Goal: Task Accomplishment & Management: Manage account settings

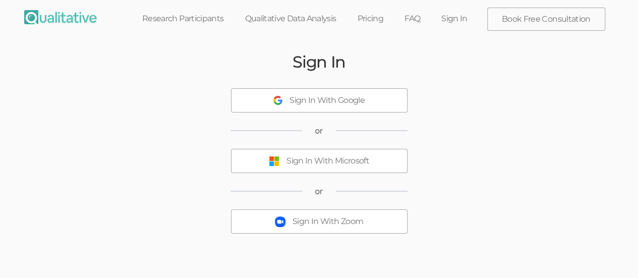
click at [305, 161] on div "Sign In With Microsoft" at bounding box center [327, 161] width 83 height 12
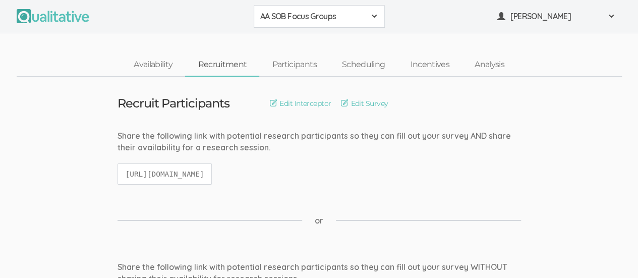
click at [372, 16] on span at bounding box center [374, 16] width 8 height 8
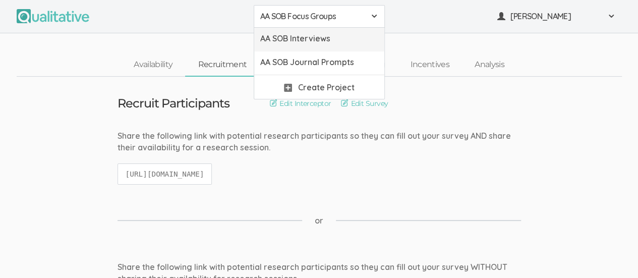
click at [352, 43] on span "AA SOB Interviews" at bounding box center [319, 39] width 118 height 12
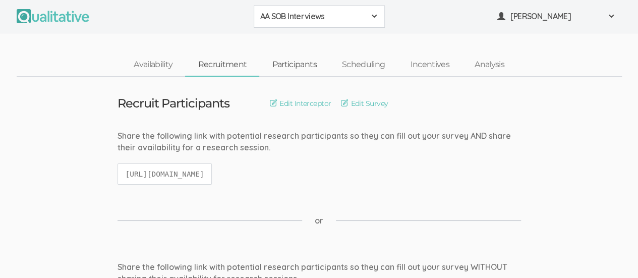
click at [298, 61] on link "Participants" at bounding box center [294, 65] width 70 height 22
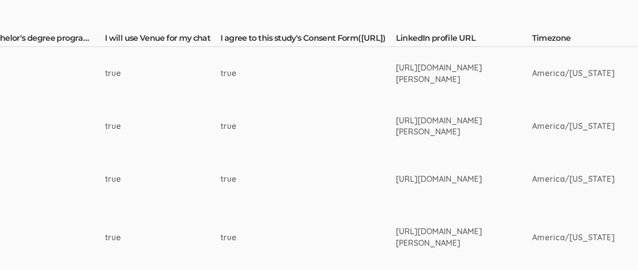
scroll to position [259, 1484]
drag, startPoint x: 358, startPoint y: 66, endPoint x: 460, endPoint y: 88, distance: 104.1
click at [460, 88] on td "https://www.linkedin.com/in/aniyah-moody-8144752b7/" at bounding box center [463, 73] width 136 height 53
copy div "https://www.linkedin.com/in/aniyah-moody-8144752b7/"
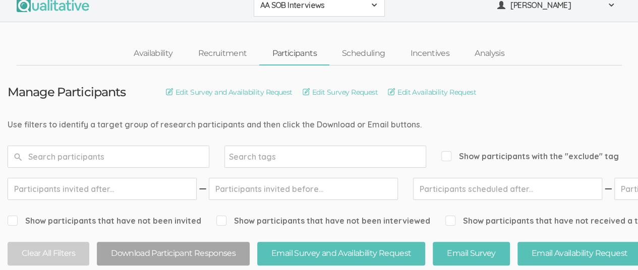
scroll to position [0, 0]
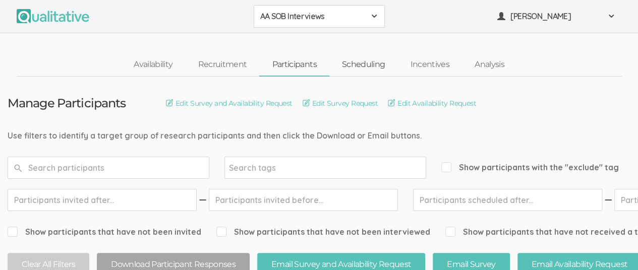
click at [374, 66] on link "Scheduling" at bounding box center [363, 65] width 69 height 22
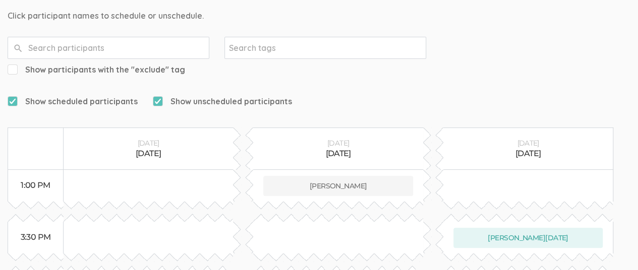
scroll to position [121, 0]
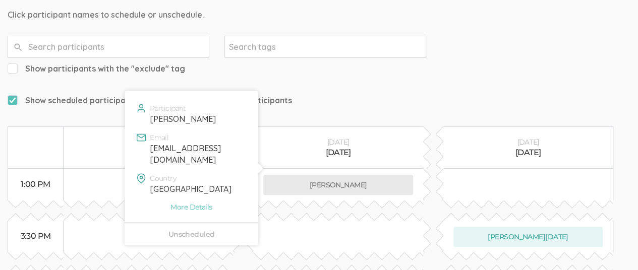
click at [324, 175] on button "Aniyah Moody" at bounding box center [338, 185] width 150 height 20
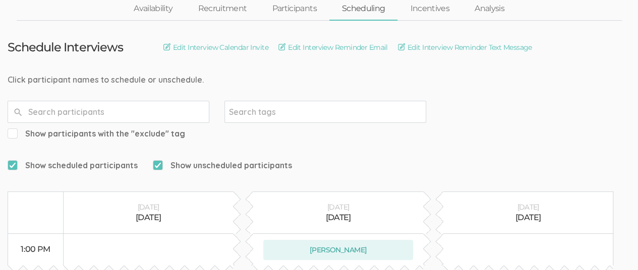
scroll to position [0, 0]
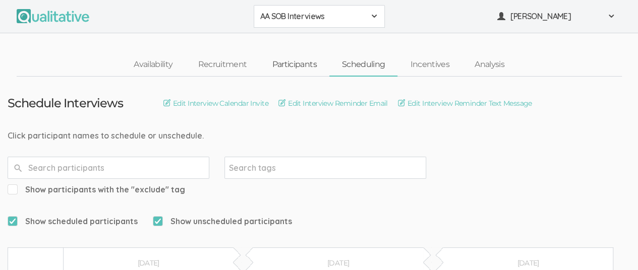
click at [305, 69] on link "Participants" at bounding box center [294, 65] width 70 height 22
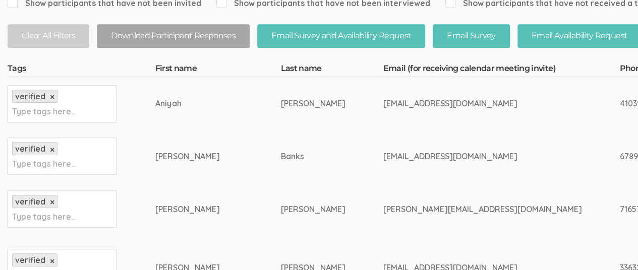
scroll to position [230, 0]
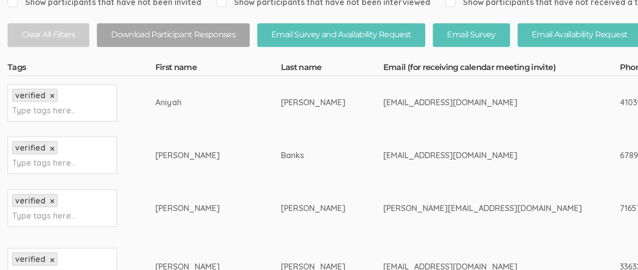
drag, startPoint x: 147, startPoint y: 102, endPoint x: 187, endPoint y: 103, distance: 40.3
click at [187, 103] on div "Aniyah" at bounding box center [199, 103] width 88 height 12
copy div "Aniyah"
drag, startPoint x: 314, startPoint y: 101, endPoint x: 428, endPoint y: 107, distance: 114.1
click at [428, 107] on td "apmoody6@gamil.com" at bounding box center [501, 102] width 236 height 53
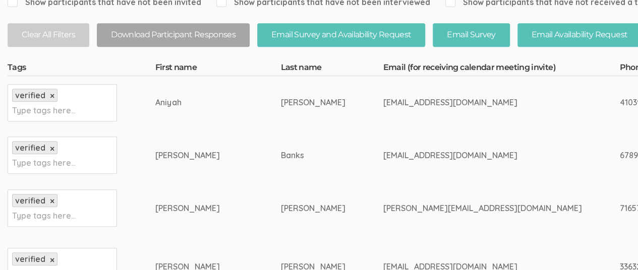
copy div "apmoody6@gamil.com"
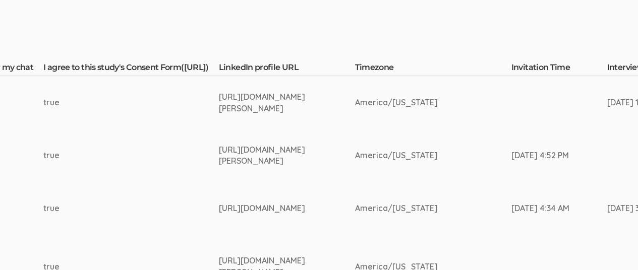
scroll to position [230, 1660]
drag, startPoint x: 182, startPoint y: 96, endPoint x: 282, endPoint y: 112, distance: 101.1
click at [282, 112] on div "https://www.linkedin.com/in/aniyah-moody-8144752b7/" at bounding box center [268, 102] width 98 height 23
copy div "https://www.linkedin.com/in/aniyah-moody-8144752b7/"
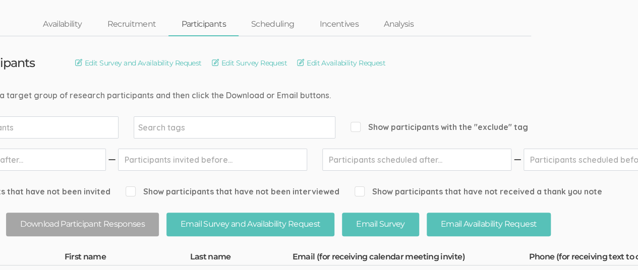
scroll to position [0, 91]
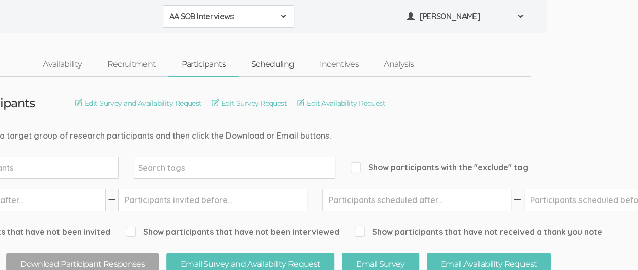
click at [279, 62] on link "Scheduling" at bounding box center [272, 65] width 69 height 22
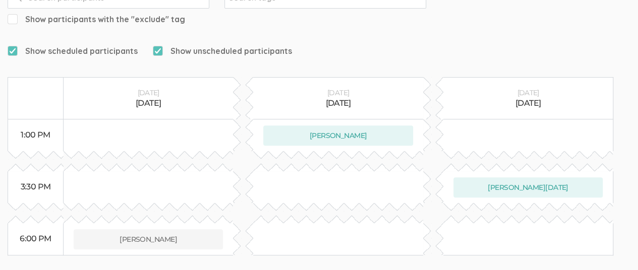
scroll to position [170, 0]
